Goal: Information Seeking & Learning: Find specific fact

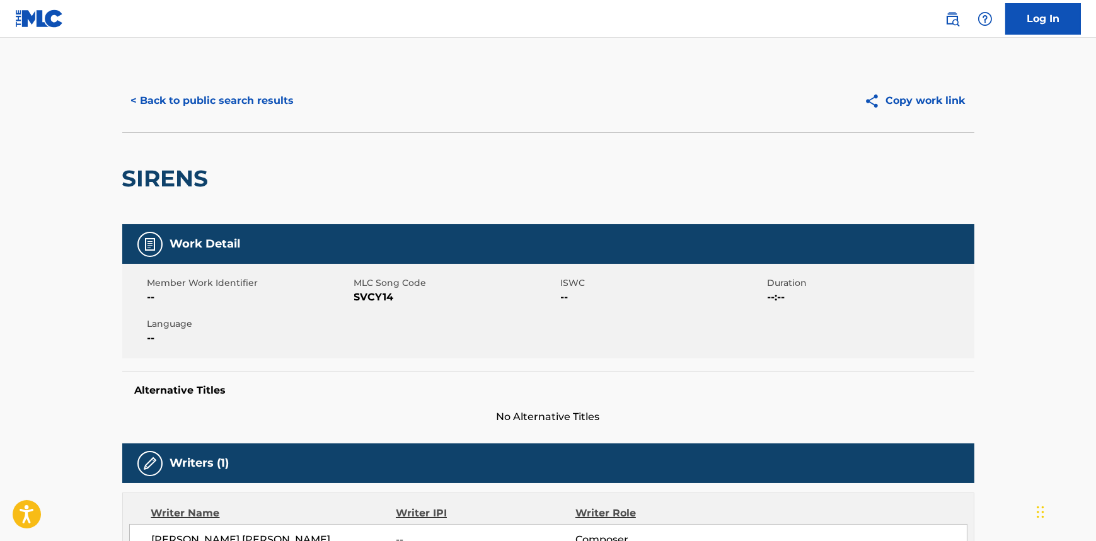
click at [674, 169] on div "SIRENS" at bounding box center [548, 178] width 852 height 92
click at [231, 105] on button "< Back to public search results" at bounding box center [212, 101] width 181 height 32
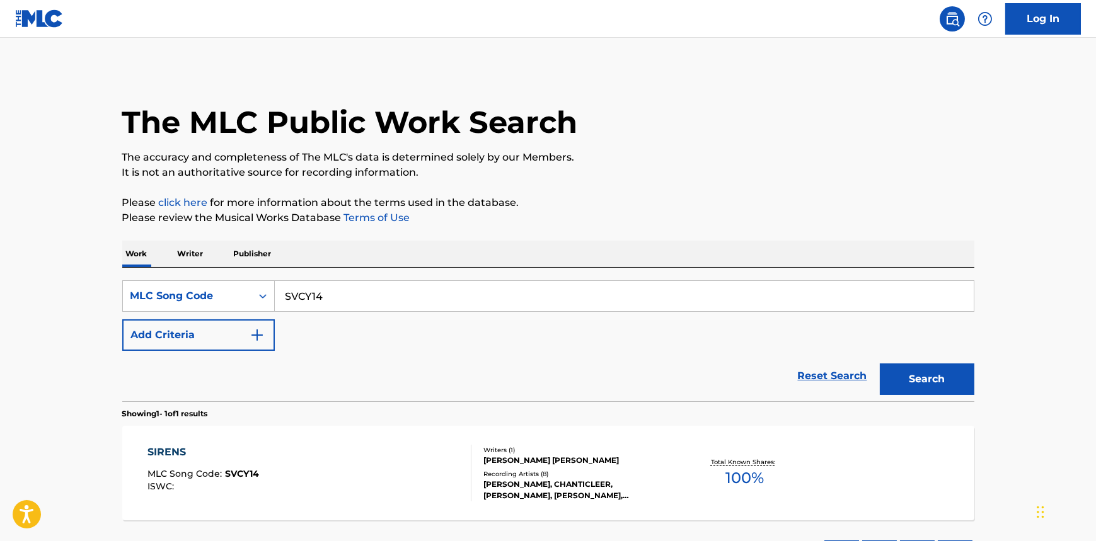
click at [338, 303] on input "SVCY14" at bounding box center [624, 296] width 699 height 30
click at [244, 299] on div "MLC Song Code" at bounding box center [187, 296] width 129 height 24
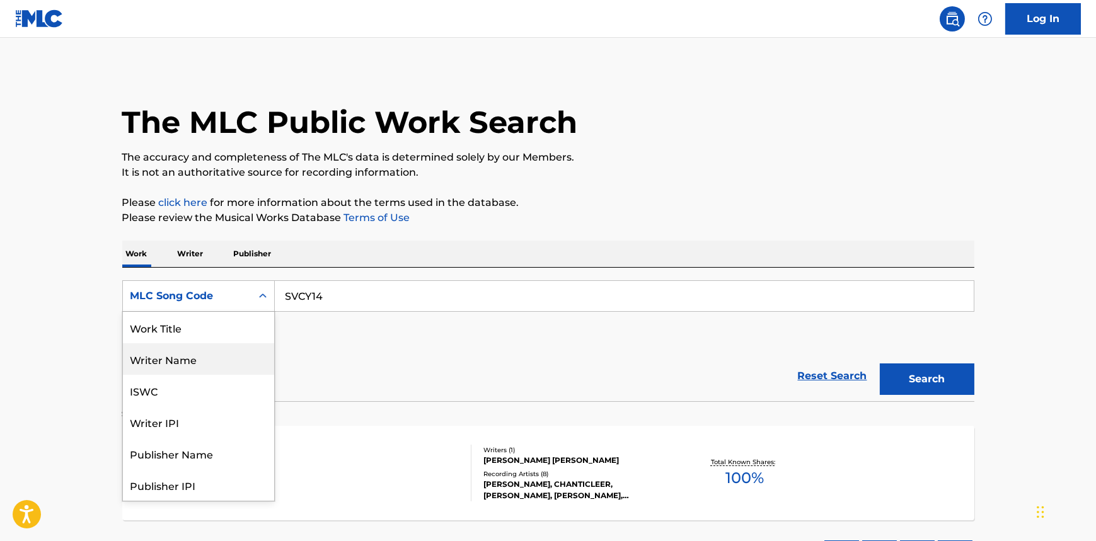
click at [176, 358] on div "Writer Name" at bounding box center [198, 359] width 151 height 32
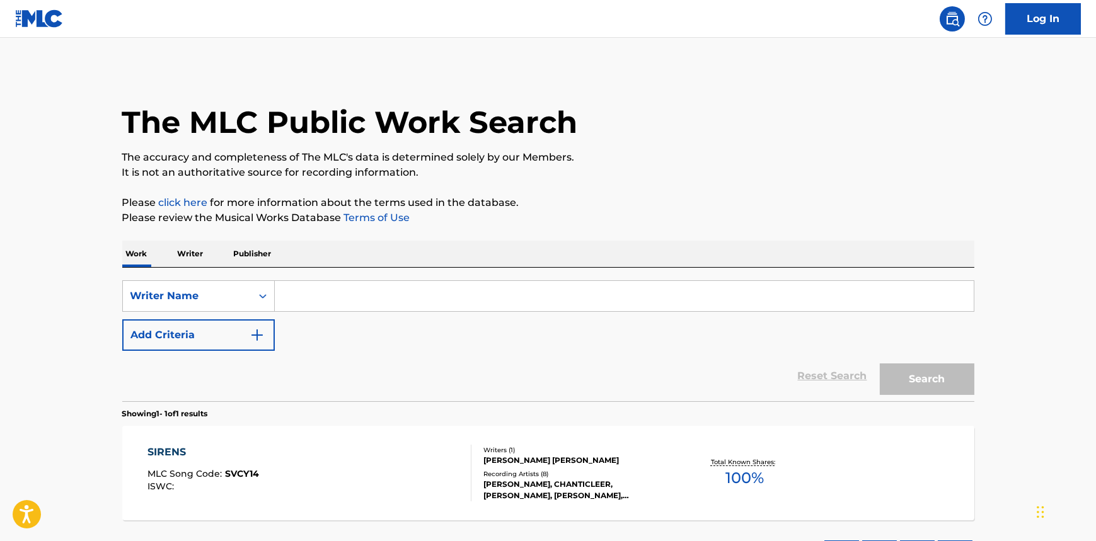
click at [323, 289] on input "Search Form" at bounding box center [624, 296] width 699 height 30
paste input "[PERSON_NAME]"
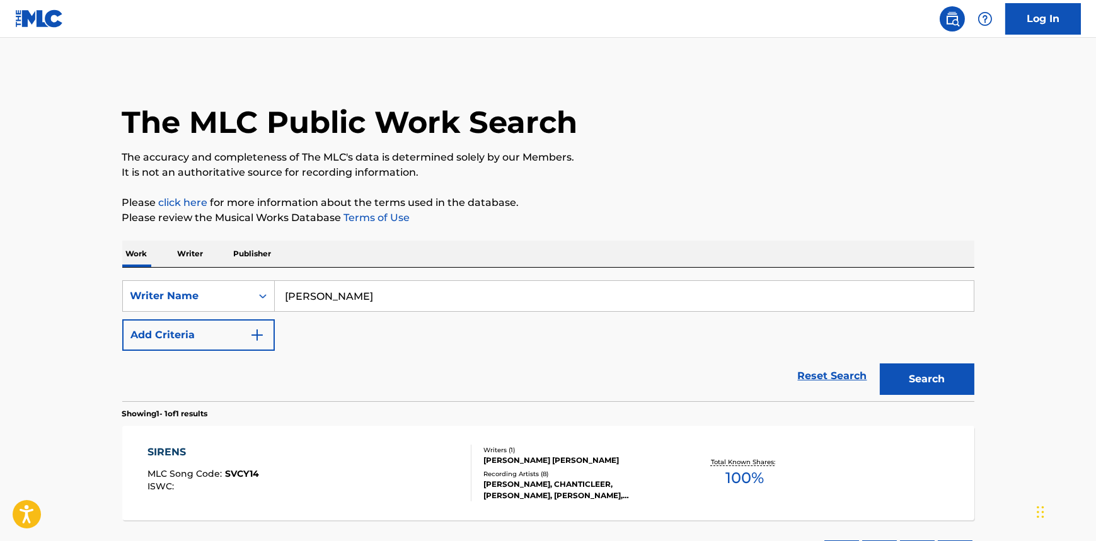
click at [384, 295] on input "[PERSON_NAME]" at bounding box center [624, 296] width 699 height 30
paste input "zeisl"
click at [880, 364] on button "Search" at bounding box center [927, 380] width 95 height 32
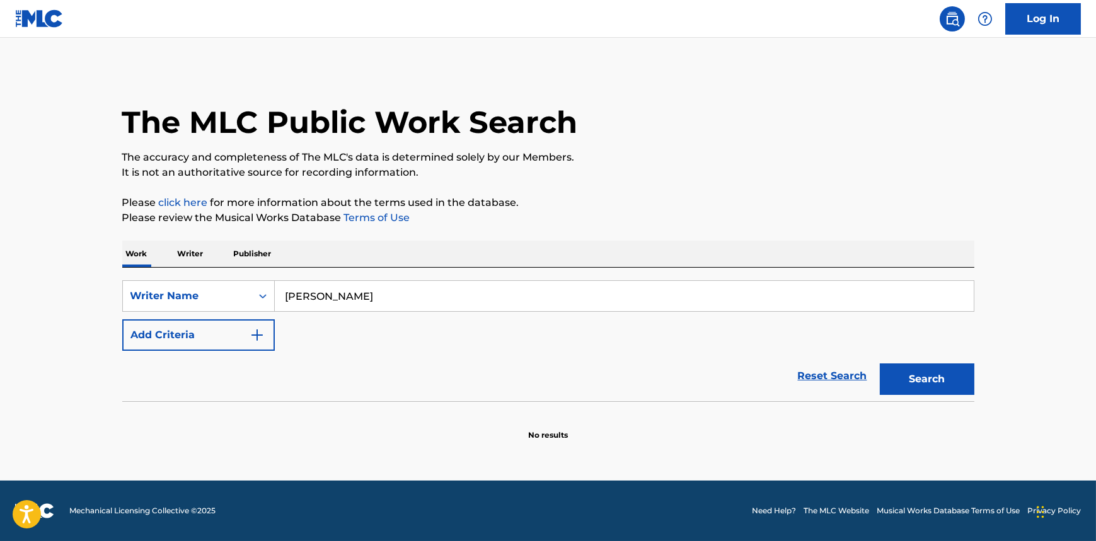
drag, startPoint x: 318, startPoint y: 294, endPoint x: 342, endPoint y: 297, distance: 24.2
click at [319, 294] on input "[PERSON_NAME]" at bounding box center [624, 296] width 699 height 30
click at [380, 299] on input "[PERSON_NAME]" at bounding box center [624, 296] width 699 height 30
drag, startPoint x: 314, startPoint y: 293, endPoint x: 186, endPoint y: 298, distance: 128.7
click at [186, 298] on div "SearchWithCriteria798c4289-f438-4f6b-b032-1ce5f9beb679 Writer Name [PERSON_NAME]" at bounding box center [548, 296] width 852 height 32
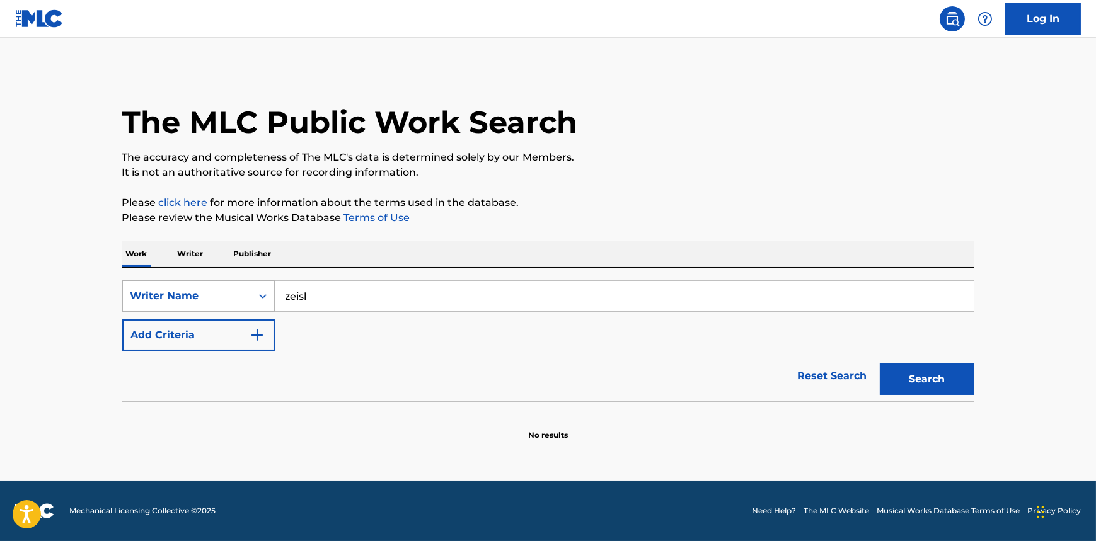
click at [880, 364] on button "Search" at bounding box center [927, 380] width 95 height 32
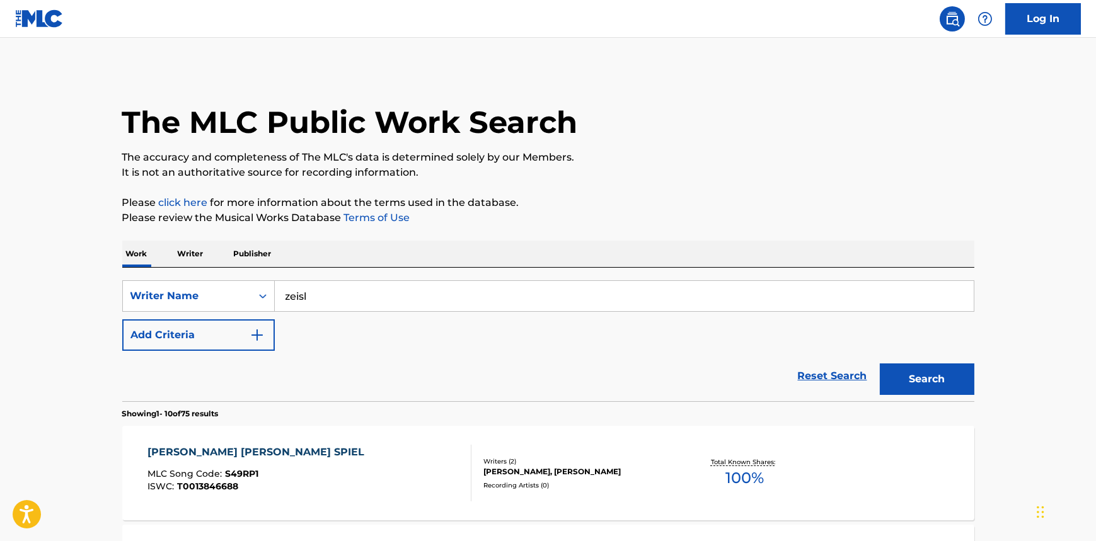
click at [285, 294] on input "zeisl" at bounding box center [624, 296] width 699 height 30
click at [880, 364] on button "Search" at bounding box center [927, 380] width 95 height 32
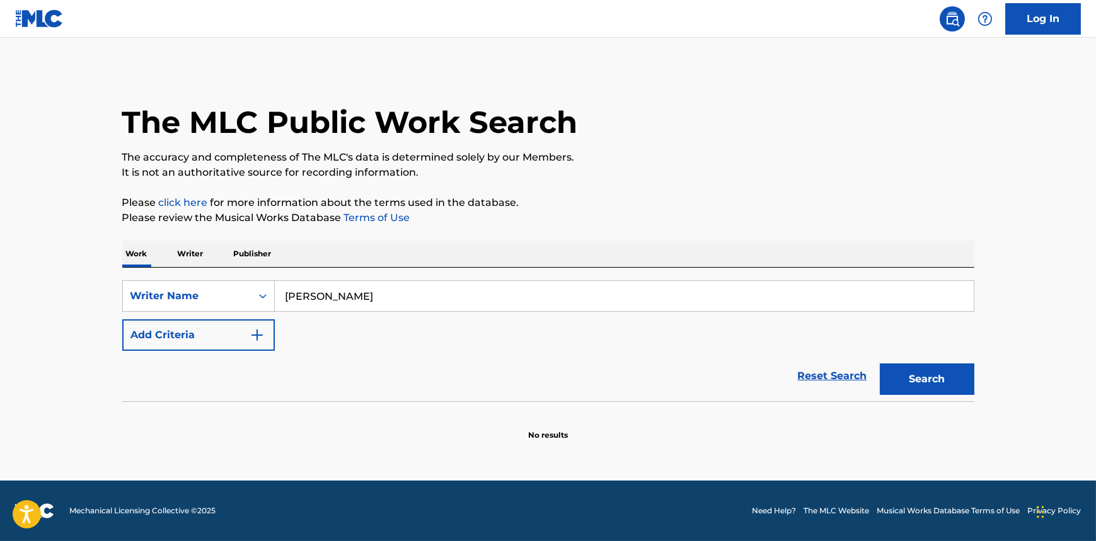
drag, startPoint x: 304, startPoint y: 296, endPoint x: 390, endPoint y: 296, distance: 85.7
click at [306, 296] on input "[PERSON_NAME]" at bounding box center [624, 296] width 699 height 30
type input "[PERSON_NAME]"
click at [880, 364] on button "Search" at bounding box center [927, 380] width 95 height 32
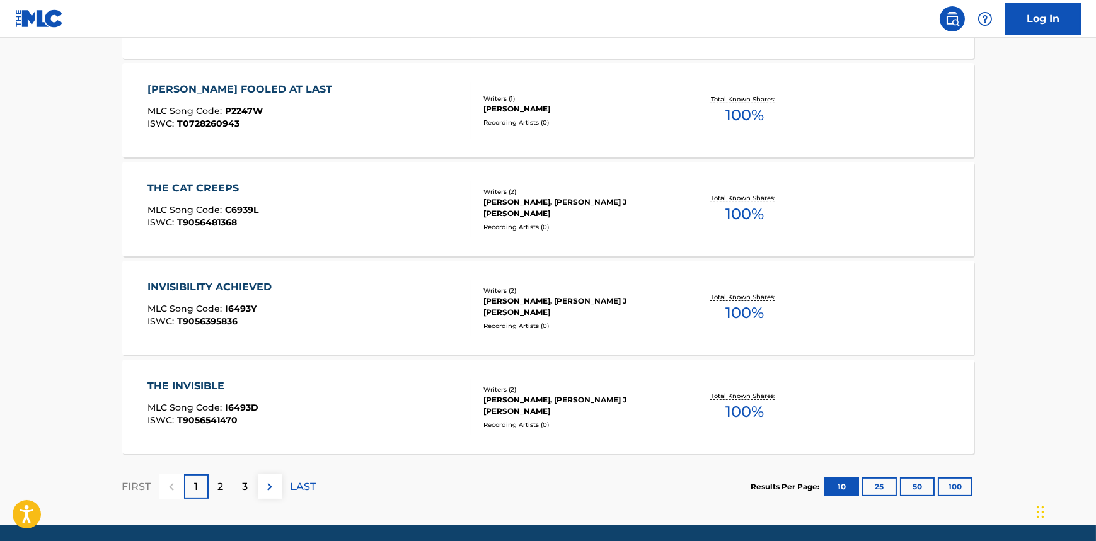
scroll to position [974, 0]
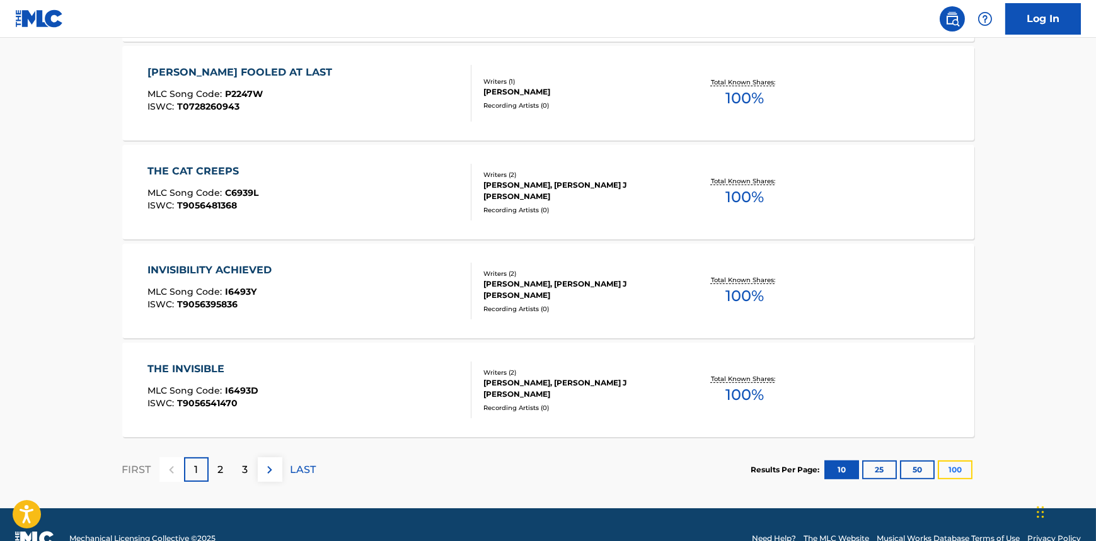
click at [967, 467] on button "100" at bounding box center [955, 470] width 35 height 19
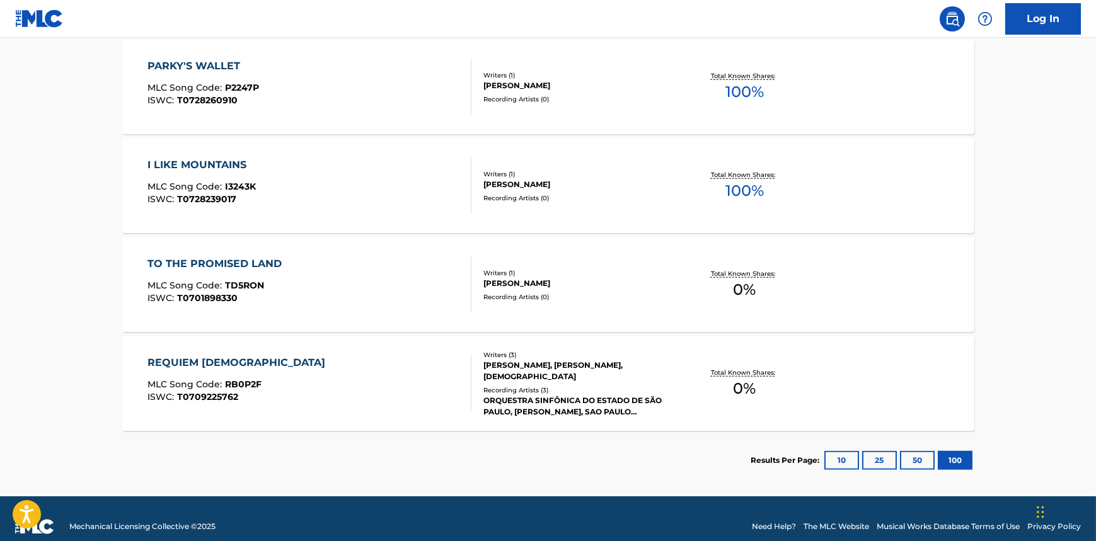
scroll to position [2974, 0]
